Goal: Task Accomplishment & Management: Use online tool/utility

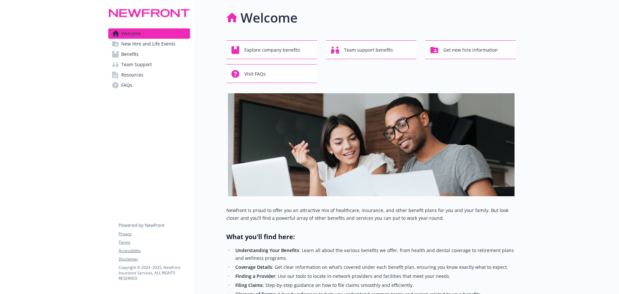
click at [145, 42] on span "New Hire and Life Events" at bounding box center [148, 44] width 54 height 10
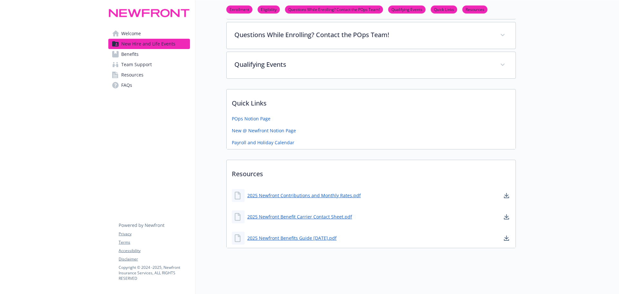
scroll to position [200, 0]
click at [298, 233] on link "2025 Newfront Benefits Guide 8.27.25.pdf" at bounding box center [292, 237] width 91 height 8
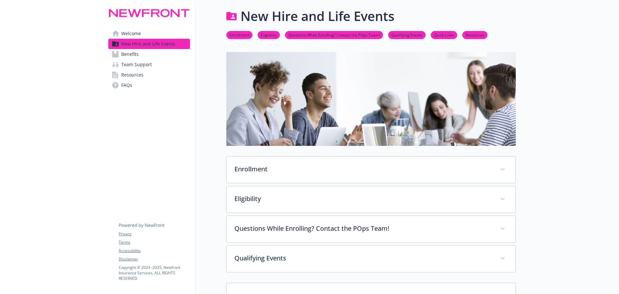
scroll to position [0, 0]
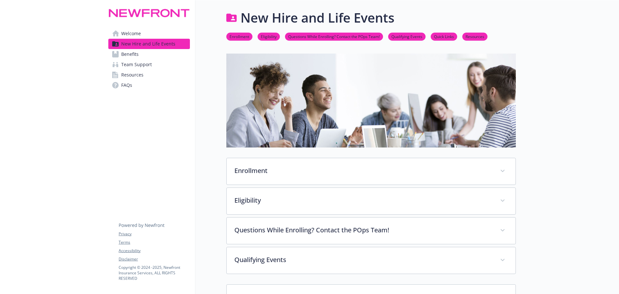
click at [268, 37] on link "Eligibility" at bounding box center [268, 36] width 22 height 6
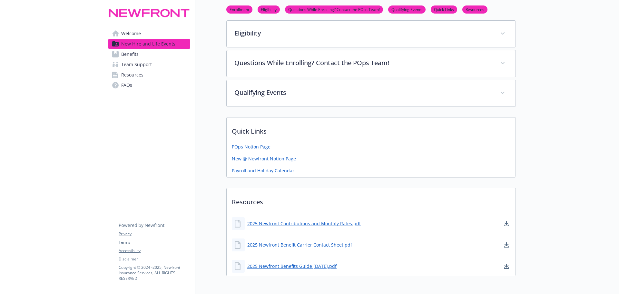
scroll to position [167, 5]
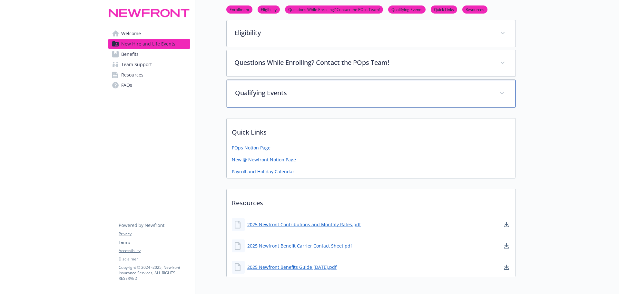
click at [266, 89] on p "Qualifying Events" at bounding box center [363, 93] width 256 height 10
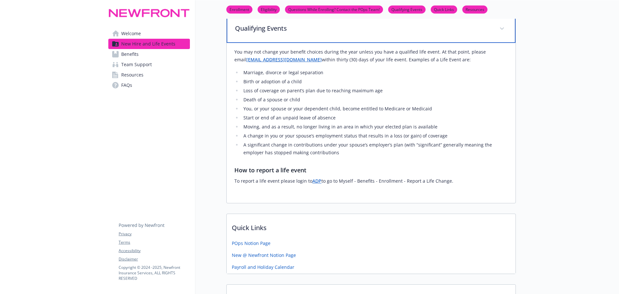
scroll to position [264, 5]
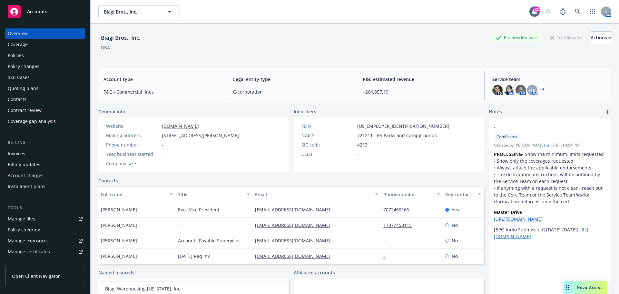
click at [38, 90] on div "Quoting plans" at bounding box center [45, 88] width 75 height 10
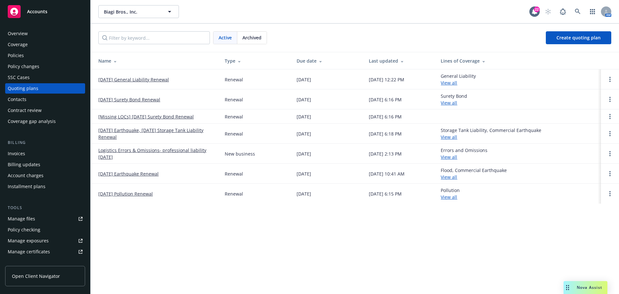
click at [139, 192] on link "11/01/25 Pollution Renewal" at bounding box center [125, 193] width 54 height 7
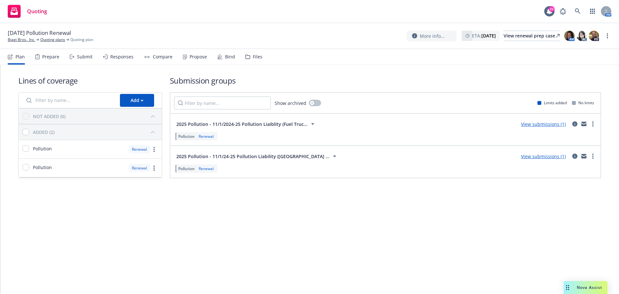
click at [256, 51] on div "Files" at bounding box center [253, 56] width 17 height 15
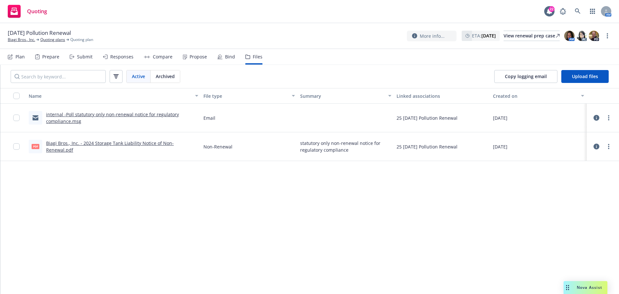
click at [143, 113] on link "internal -Poll statutory only non-renewal notice for regulatory compliance.msg" at bounding box center [112, 117] width 133 height 13
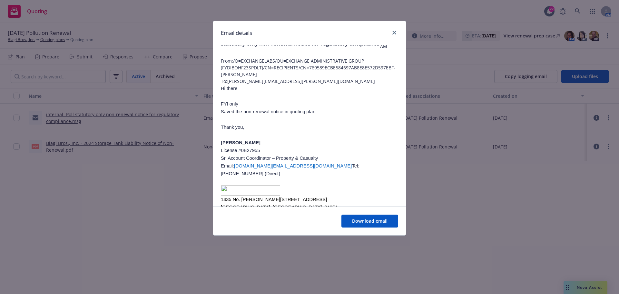
scroll to position [54, 0]
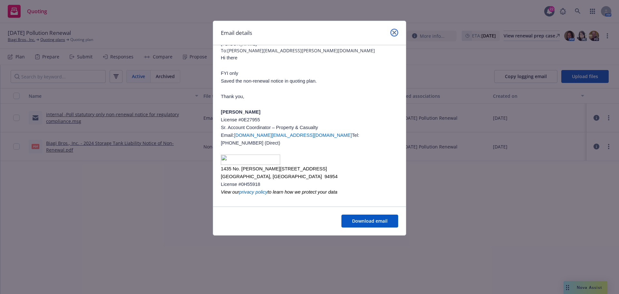
click at [394, 34] on icon "close" at bounding box center [394, 33] width 4 height 4
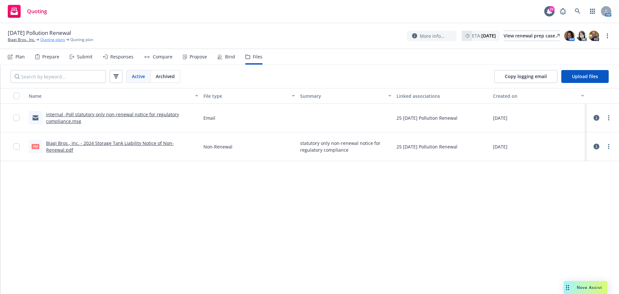
click at [51, 38] on link "Quoting plans" at bounding box center [52, 40] width 25 height 6
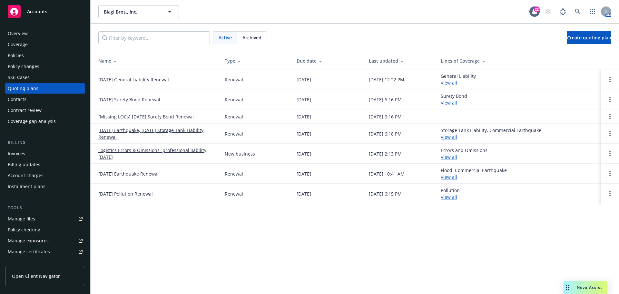
click at [37, 34] on div "Overview" at bounding box center [45, 33] width 75 height 10
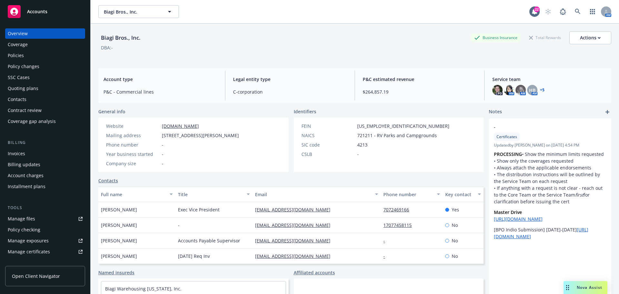
click at [598, 288] on span "Nova Assist" at bounding box center [588, 286] width 25 height 5
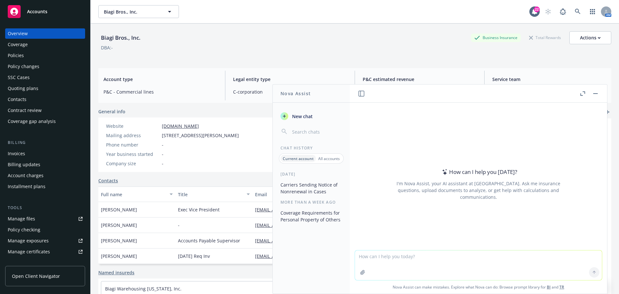
click at [419, 252] on textarea at bounding box center [478, 265] width 247 height 30
type textarea "what does collateral requirement decrease mean?"
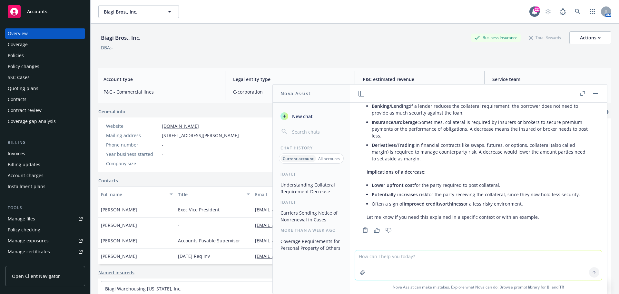
scroll to position [2, 0]
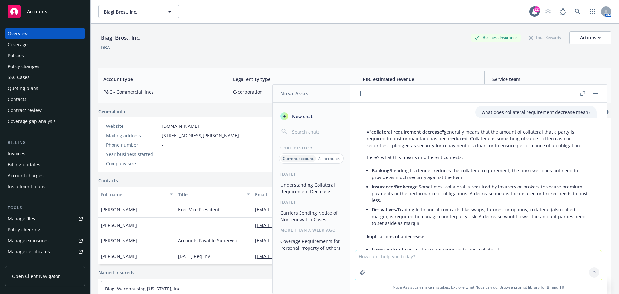
click at [593, 93] on rect "button" at bounding box center [595, 93] width 5 height 1
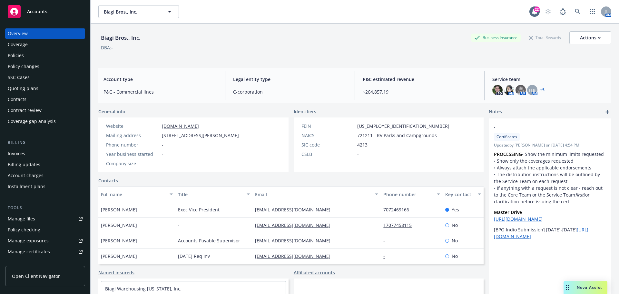
click at [43, 11] on span "Accounts" at bounding box center [37, 11] width 20 height 5
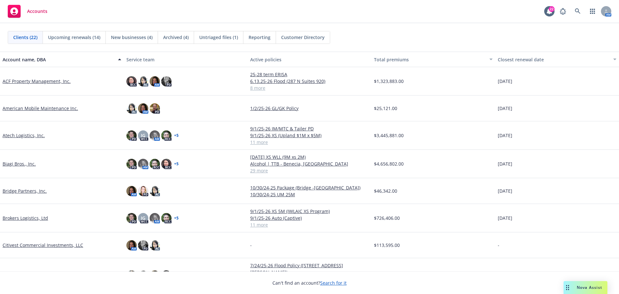
click at [27, 82] on link "ACF Property Management, Inc." at bounding box center [37, 81] width 68 height 7
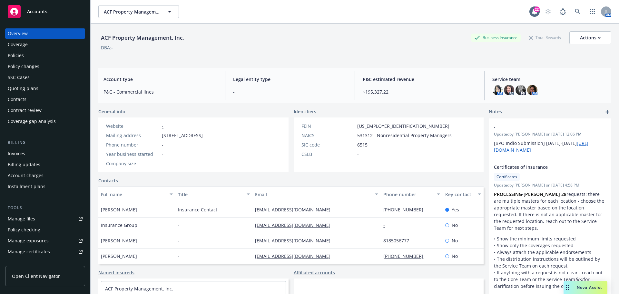
click at [36, 53] on div "Policies" at bounding box center [45, 55] width 75 height 10
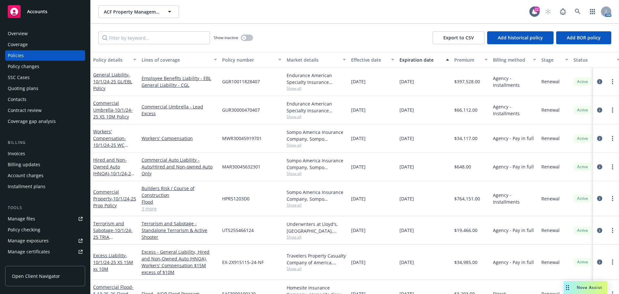
click at [44, 6] on div "Accounts" at bounding box center [45, 11] width 75 height 13
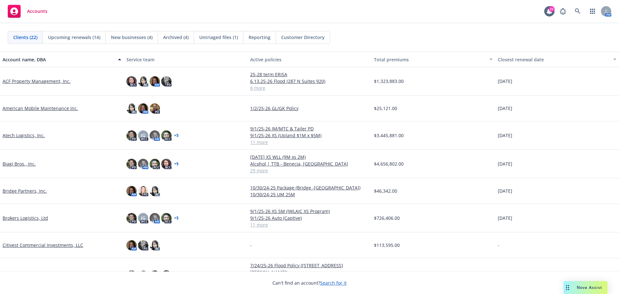
click at [33, 82] on link "ACF Property Management, Inc." at bounding box center [37, 81] width 68 height 7
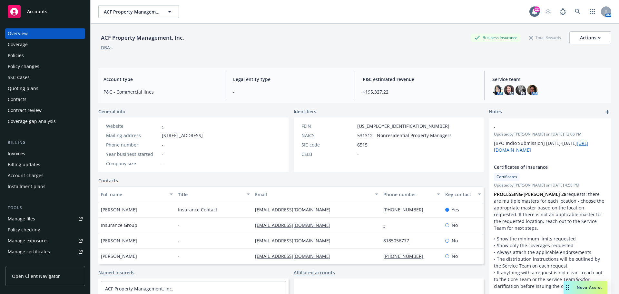
click at [39, 93] on div "Quoting plans" at bounding box center [45, 88] width 75 height 10
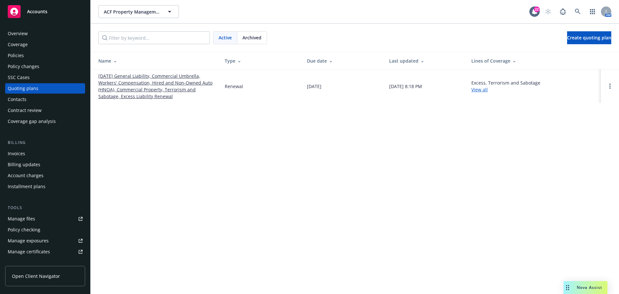
click at [137, 75] on link "[DATE] General Liability, Commercial Umbrella, Workers' Compensation, Hired and…" at bounding box center [156, 85] width 116 height 27
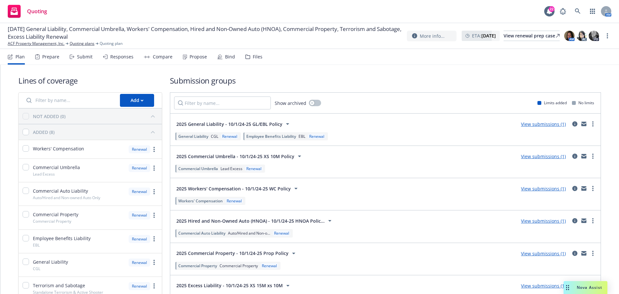
click at [254, 57] on div "Files" at bounding box center [258, 56] width 10 height 5
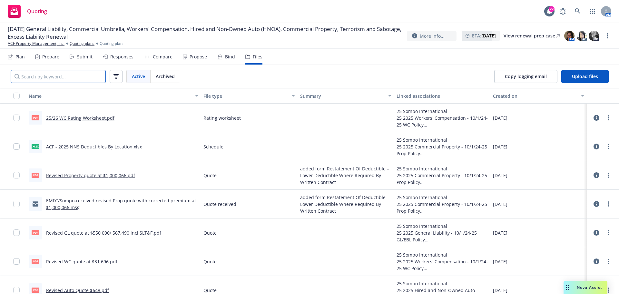
click at [62, 76] on input "Search by keyword..." at bounding box center [58, 76] width 95 height 13
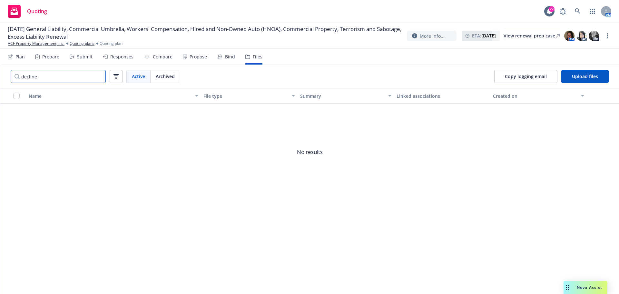
type input "decline"
click at [537, 79] on span "Copy logging email" at bounding box center [526, 76] width 42 height 6
click at [82, 58] on div "Submit" at bounding box center [84, 56] width 15 height 5
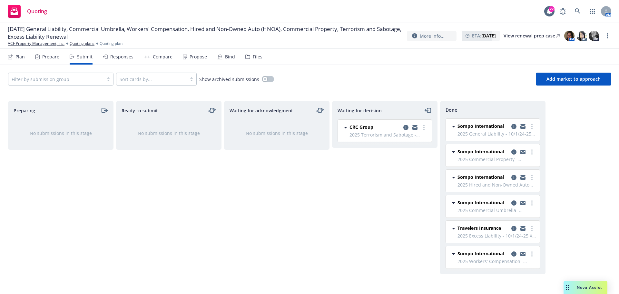
click at [56, 58] on div "Prepare" at bounding box center [50, 56] width 17 height 5
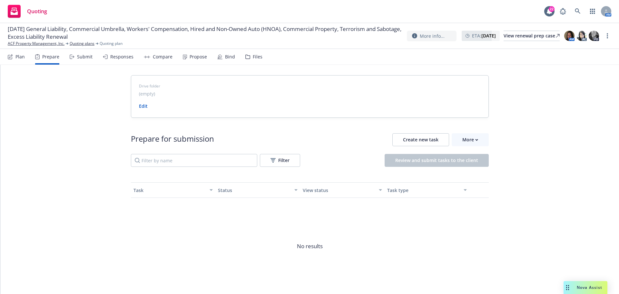
click at [19, 60] on div "Plan" at bounding box center [16, 56] width 17 height 15
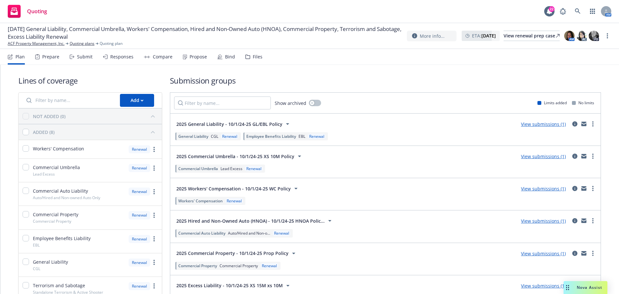
click at [81, 57] on div "Submit" at bounding box center [84, 56] width 15 height 5
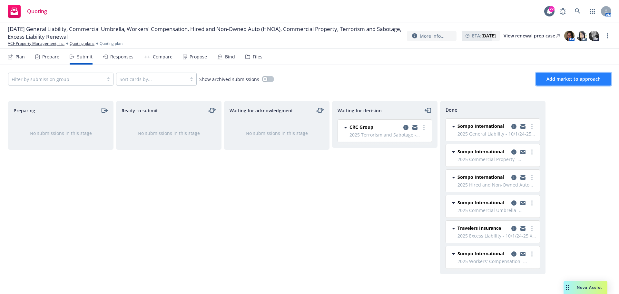
click at [574, 80] on span "Add market to approach" at bounding box center [573, 79] width 54 height 6
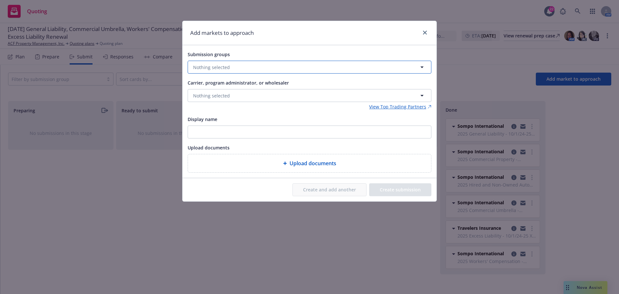
click at [228, 69] on span "Nothing selected" at bounding box center [211, 67] width 37 height 7
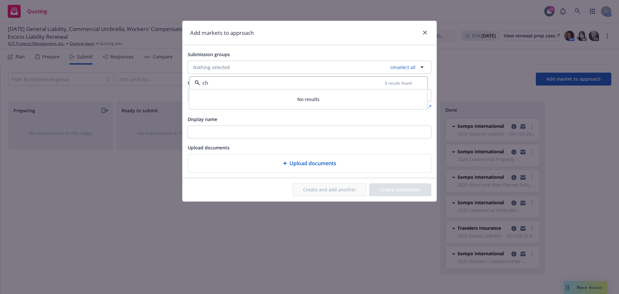
type input "c"
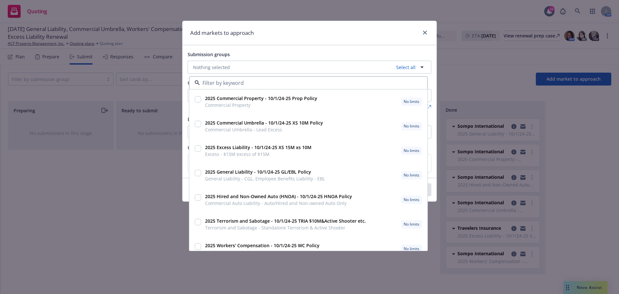
click at [197, 125] on input "checkbox" at bounding box center [198, 123] width 6 height 6
checkbox input "true"
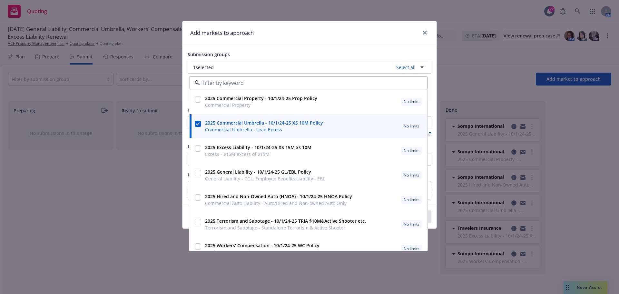
click at [199, 151] on input "checkbox" at bounding box center [198, 148] width 6 height 6
checkbox input "true"
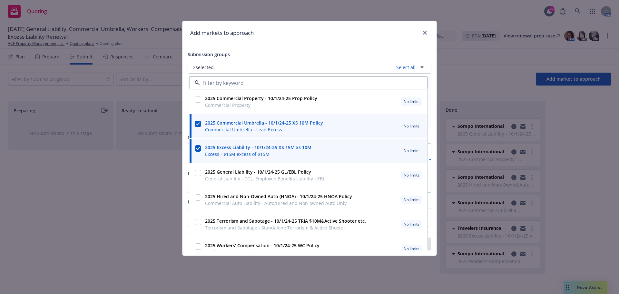
click at [198, 171] on input "checkbox" at bounding box center [198, 172] width 6 height 6
checkbox input "true"
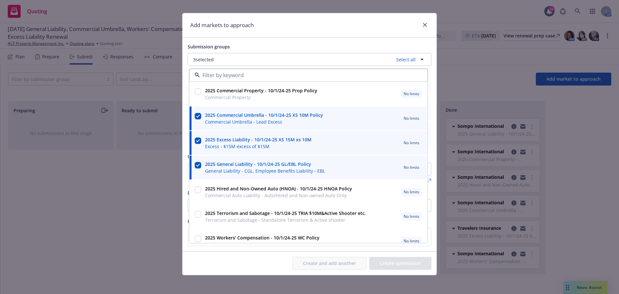
scroll to position [10, 0]
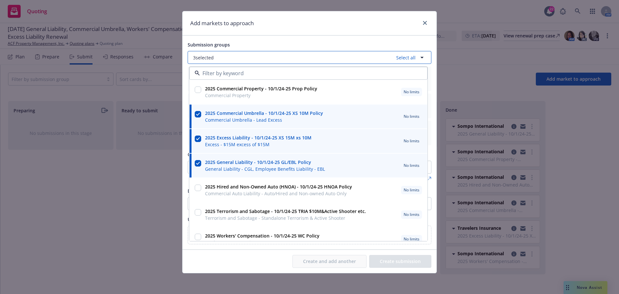
click at [229, 57] on button "3 selected Select all" at bounding box center [310, 57] width 244 height 13
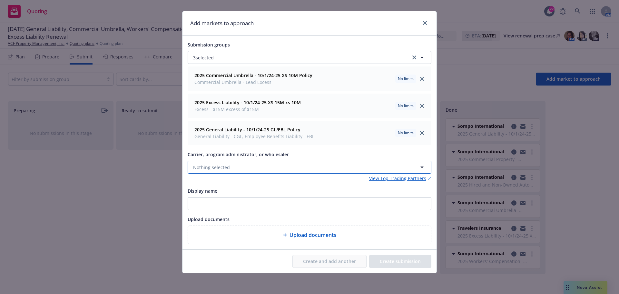
click at [216, 165] on span "Nothing selected" at bounding box center [211, 167] width 37 height 7
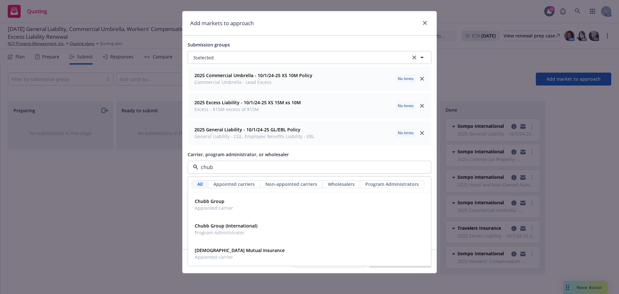
type input "chubb"
click at [214, 205] on span "Appointed carrier" at bounding box center [214, 207] width 38 height 7
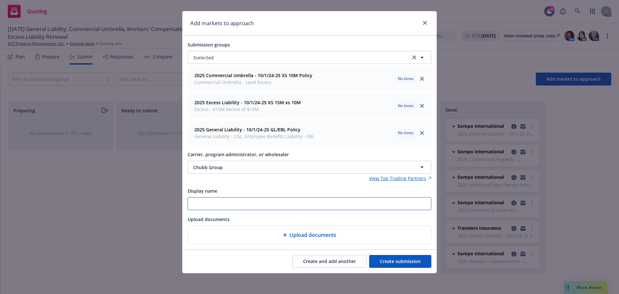
click at [215, 201] on input "Display name" at bounding box center [309, 203] width 243 height 12
click at [213, 207] on input "9-" at bounding box center [309, 203] width 243 height 12
click at [203, 204] on input "[DATE] EMFC with Decline" at bounding box center [309, 203] width 243 height 12
click at [217, 205] on input "[DATE] EMFC with Decline" at bounding box center [309, 203] width 243 height 12
type input "[DATE] EMFC Chubb with Decline for GL & XS"
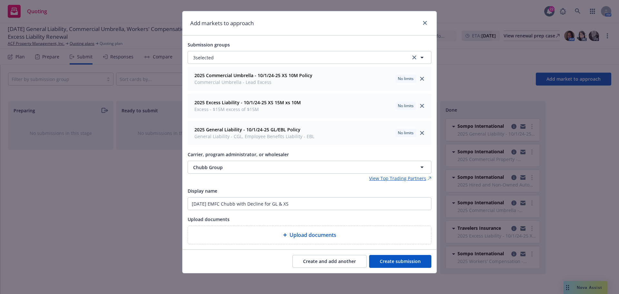
click at [394, 260] on button "Create submission" at bounding box center [400, 261] width 62 height 13
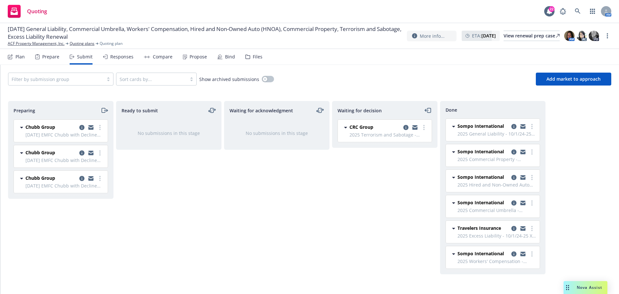
click at [101, 111] on icon "moveRight" at bounding box center [104, 110] width 7 height 8
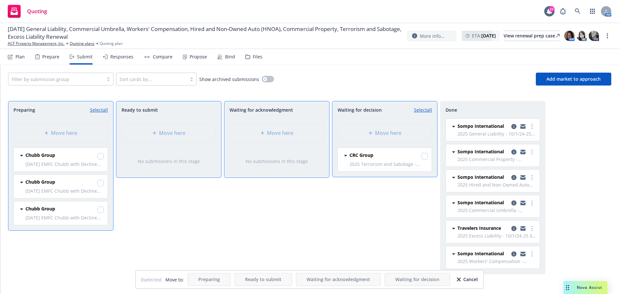
click at [101, 108] on link "Select all" at bounding box center [99, 109] width 18 height 7
checkbox input "true"
click at [391, 131] on span "Move here" at bounding box center [388, 133] width 26 height 8
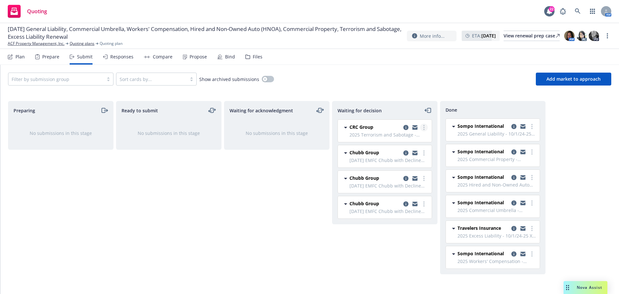
click at [423, 129] on link "more" at bounding box center [424, 127] width 8 height 8
click at [411, 183] on link "Add declined decision" at bounding box center [395, 179] width 64 height 13
click at [429, 111] on icon "moveLeft" at bounding box center [427, 110] width 7 height 8
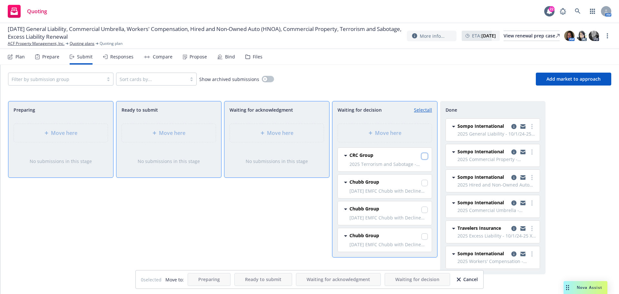
click at [425, 157] on input "checkbox" at bounding box center [424, 156] width 6 height 6
checkbox input "true"
click at [425, 184] on input "checkbox" at bounding box center [424, 182] width 6 height 6
checkbox input "true"
click at [424, 210] on input "checkbox" at bounding box center [424, 209] width 6 height 6
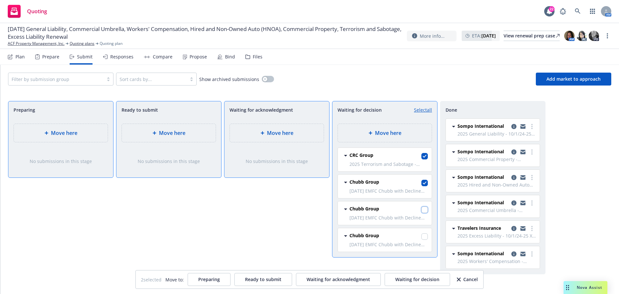
checkbox input "true"
click at [426, 156] on input "checkbox" at bounding box center [424, 156] width 6 height 6
checkbox input "false"
click at [427, 235] on input "checkbox" at bounding box center [424, 236] width 6 height 6
checkbox input "true"
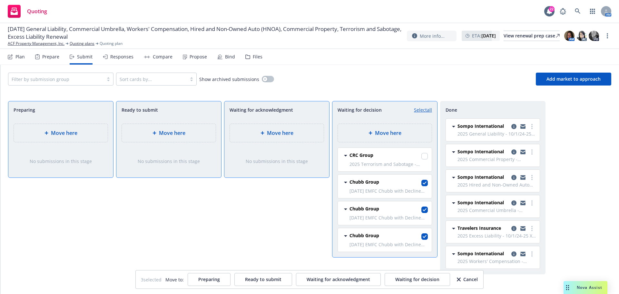
click at [459, 278] on icon "button" at bounding box center [459, 279] width 4 height 4
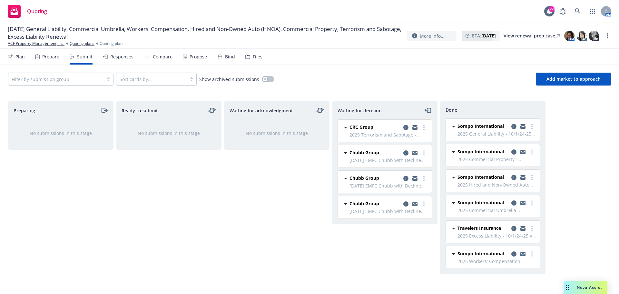
click at [305, 220] on div "Waiting for acknowledgment No submissions in this stage" at bounding box center [276, 190] width 105 height 179
click at [426, 126] on link "more" at bounding box center [424, 127] width 8 height 8
click at [403, 180] on span "Add declined decision" at bounding box center [394, 179] width 63 height 6
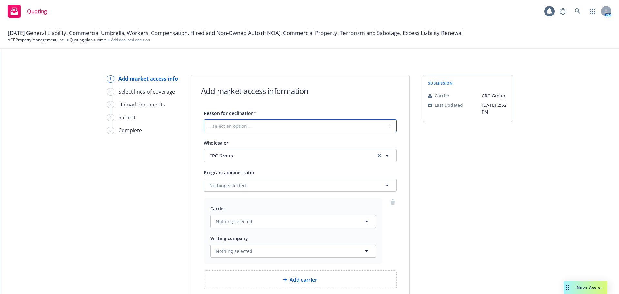
click at [298, 126] on select "-- select an option -- Cannot compete with other markets Carrier non-renewed Ca…" at bounding box center [300, 125] width 193 height 13
select select "DOES_NOT_FIT_UNDERWRITER_APPETITE"
click at [204, 119] on select "-- select an option -- Cannot compete with other markets Carrier non-renewed Ca…" at bounding box center [300, 125] width 193 height 13
click at [256, 220] on button "Nothing selected" at bounding box center [293, 221] width 166 height 13
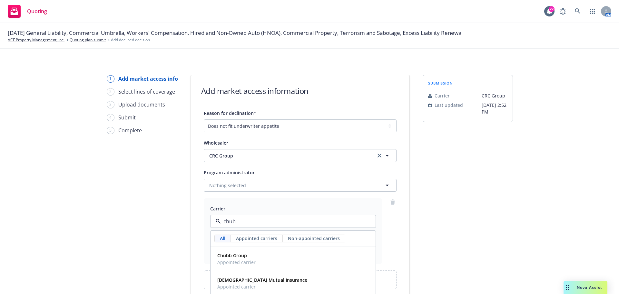
type input "chubb"
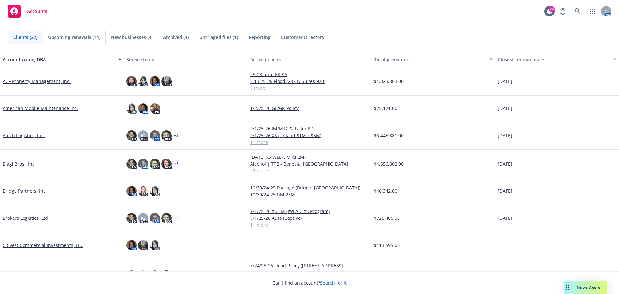
click at [27, 79] on link "ACF Property Management, Inc." at bounding box center [37, 81] width 68 height 7
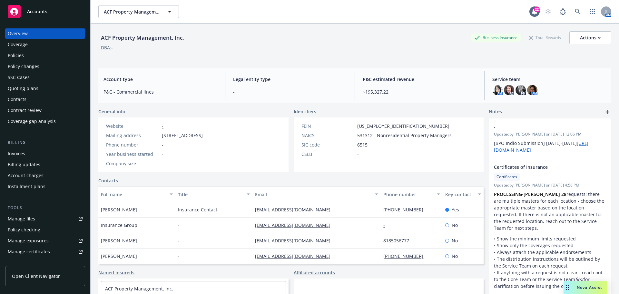
click at [24, 52] on div "Policies" at bounding box center [45, 55] width 75 height 10
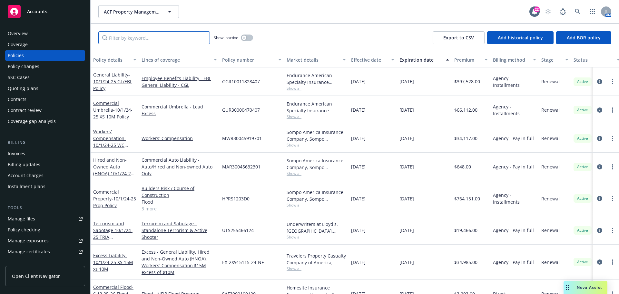
click at [148, 35] on input "Filter by keyword..." at bounding box center [153, 37] width 111 height 13
click at [118, 41] on input "property" at bounding box center [153, 37] width 111 height 13
type input "prop"
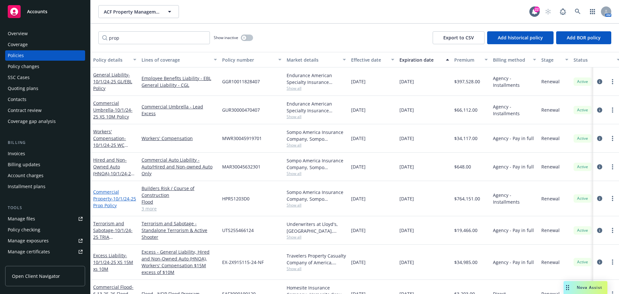
click at [107, 198] on link "Commercial Property - 10/1/24-25 Prop Policy" at bounding box center [114, 198] width 43 height 20
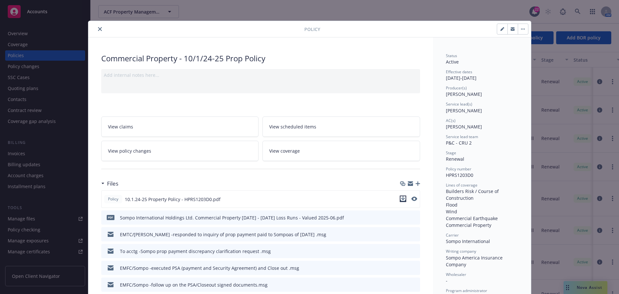
click at [400, 197] on icon "download file" at bounding box center [402, 198] width 5 height 5
